Goal: Transaction & Acquisition: Purchase product/service

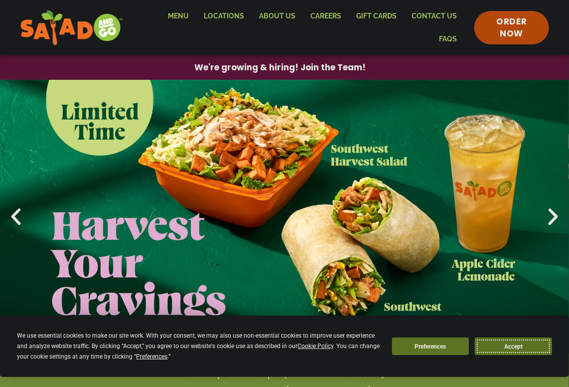
click at [502, 339] on button "Accept" at bounding box center [513, 345] width 77 height 17
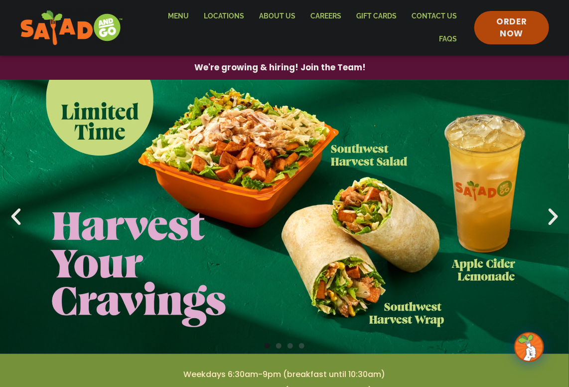
click at [438, 299] on link "1 / 4" at bounding box center [284, 217] width 569 height 274
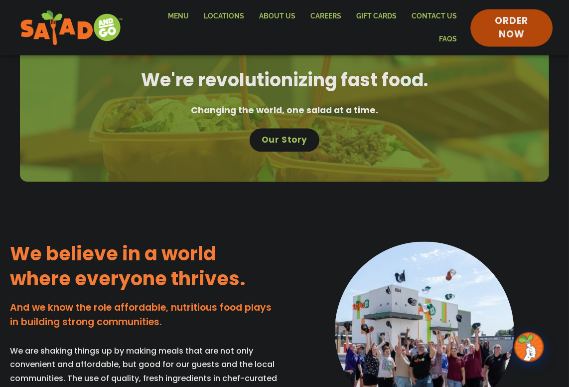
scroll to position [498, 0]
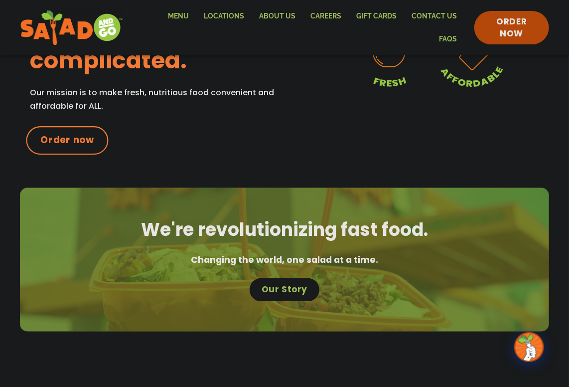
click at [75, 146] on span "Order now" at bounding box center [67, 140] width 54 height 13
